Goal: Information Seeking & Learning: Find specific fact

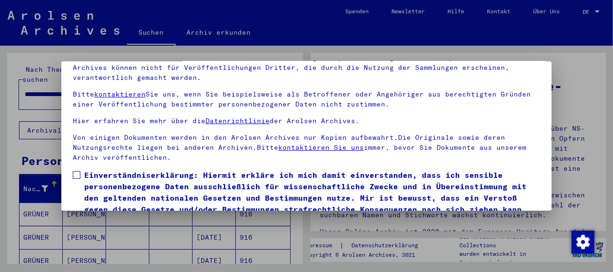
scroll to position [75, 0]
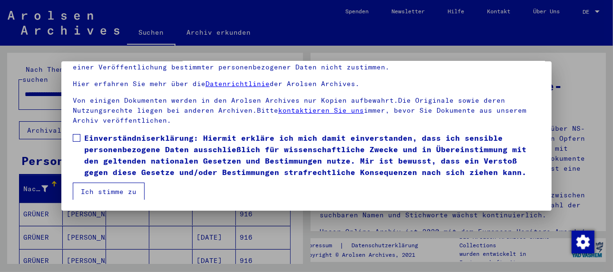
click at [77, 135] on span at bounding box center [77, 138] width 8 height 8
click at [101, 192] on button "Ich stimme zu" at bounding box center [109, 192] width 72 height 18
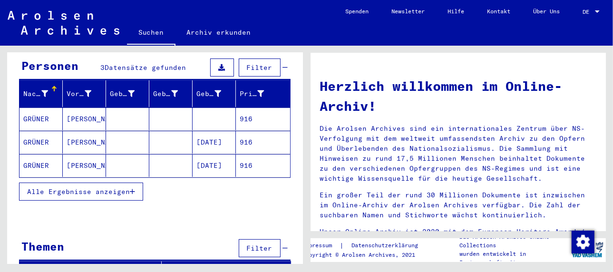
scroll to position [97, 0]
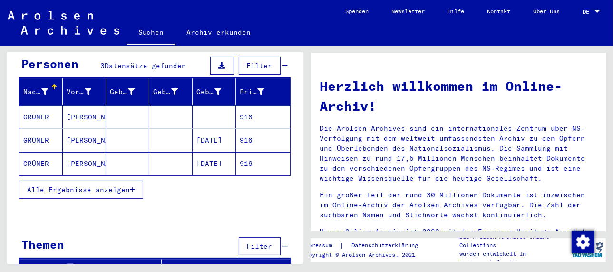
click at [77, 185] on span "Alle Ergebnisse anzeigen" at bounding box center [78, 189] width 103 height 9
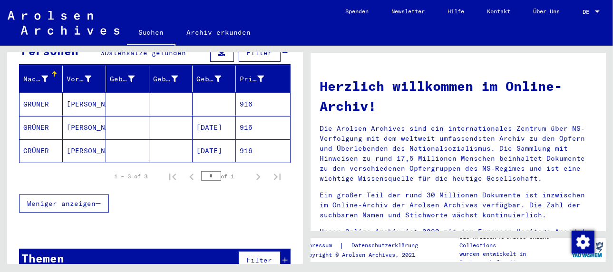
scroll to position [116, 0]
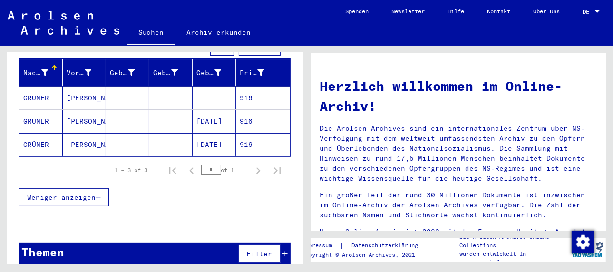
click at [78, 87] on mat-cell "[PERSON_NAME]" at bounding box center [84, 98] width 43 height 23
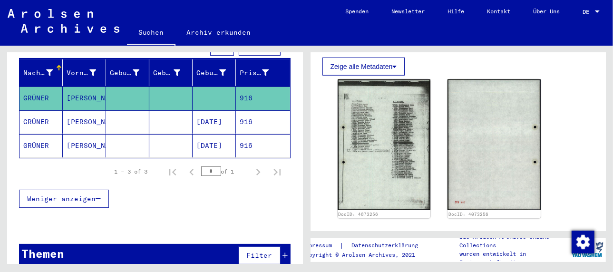
scroll to position [523, 0]
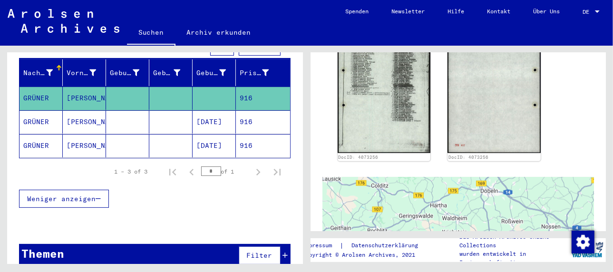
click at [80, 111] on mat-cell "[PERSON_NAME]" at bounding box center [84, 121] width 43 height 23
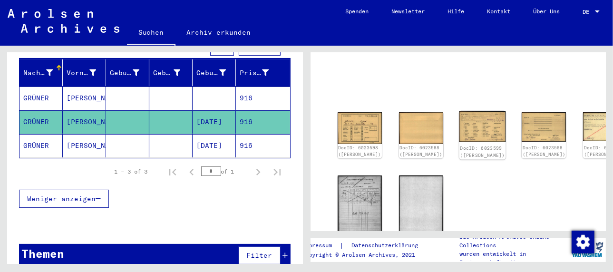
scroll to position [50, 0]
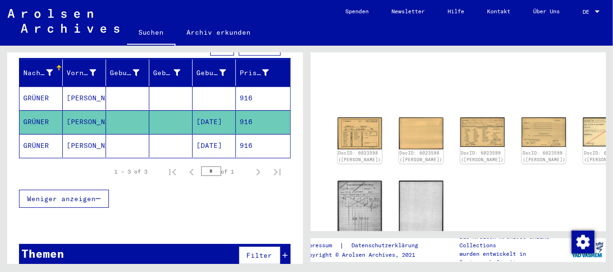
click at [84, 134] on mat-cell "[PERSON_NAME]" at bounding box center [84, 145] width 43 height 23
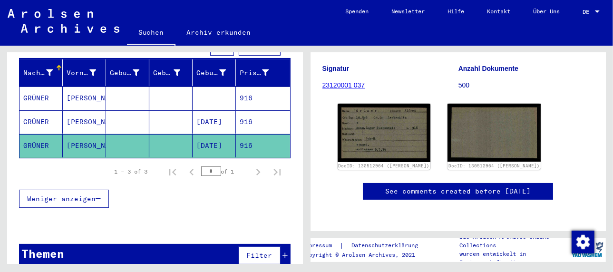
scroll to position [143, 0]
